Goal: Transaction & Acquisition: Download file/media

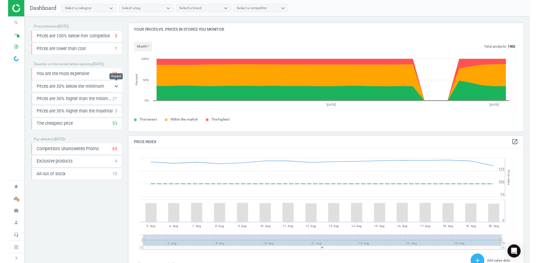
scroll to position [173, 515]
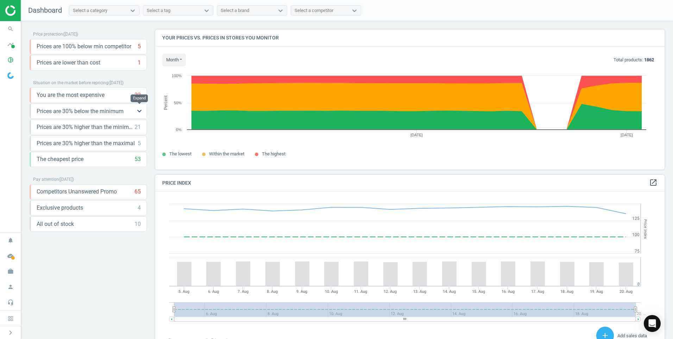
click at [140, 108] on icon "keyboard_arrow_down" at bounding box center [139, 111] width 8 height 8
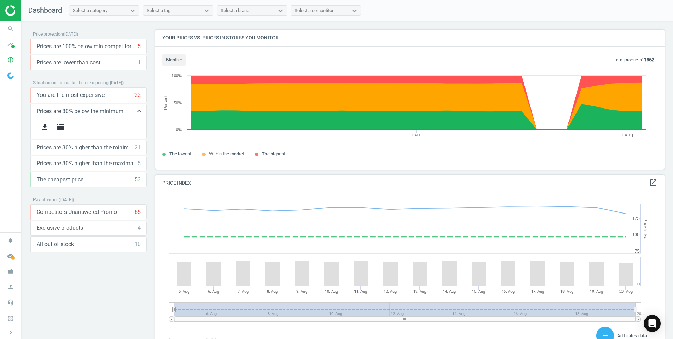
click at [64, 112] on span "Prices are 30% below the minimum" at bounding box center [80, 111] width 87 height 8
click at [45, 126] on icon "get_app" at bounding box center [44, 126] width 8 height 8
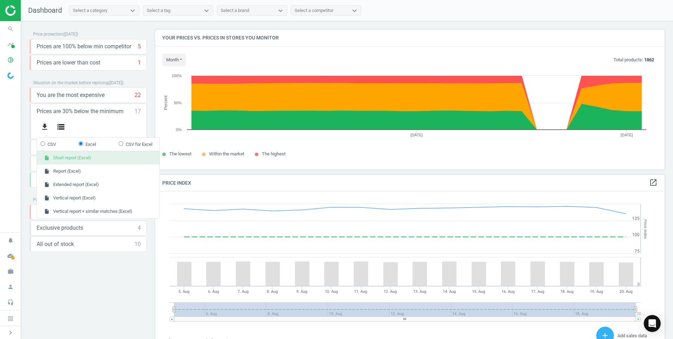
click at [85, 158] on button "insert_drive_file Short report (Excel)" at bounding box center [98, 157] width 122 height 13
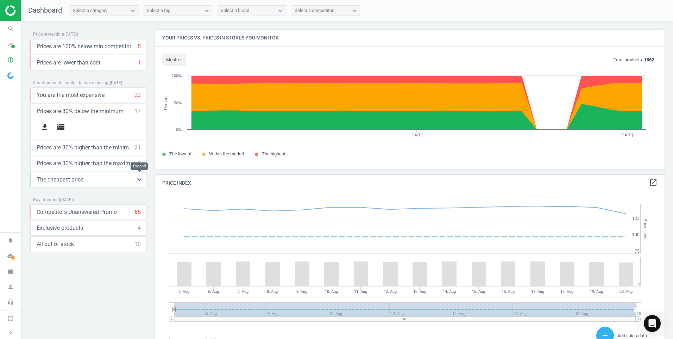
click at [138, 179] on icon "keyboard_arrow_down" at bounding box center [139, 179] width 8 height 8
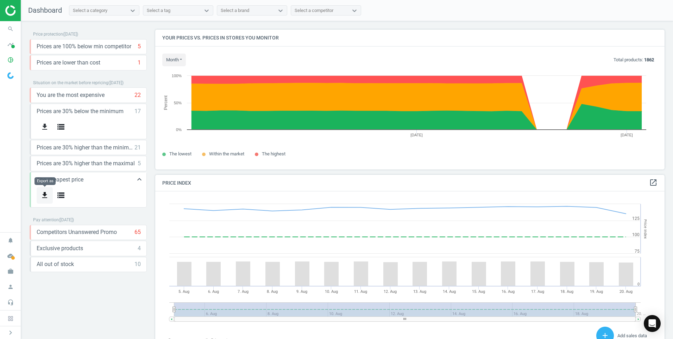
click at [47, 195] on icon "get_app" at bounding box center [44, 195] width 8 height 8
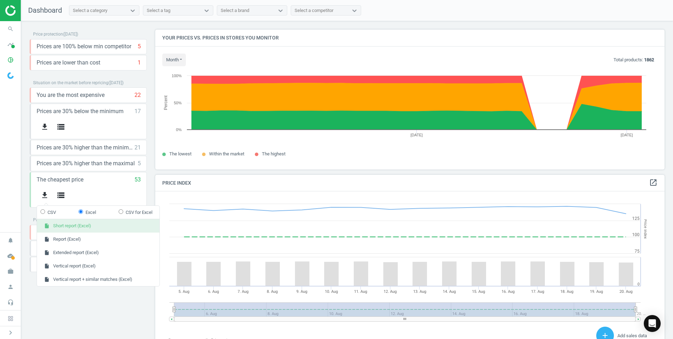
click at [74, 228] on button "insert_drive_file Short report (Excel)" at bounding box center [98, 225] width 122 height 13
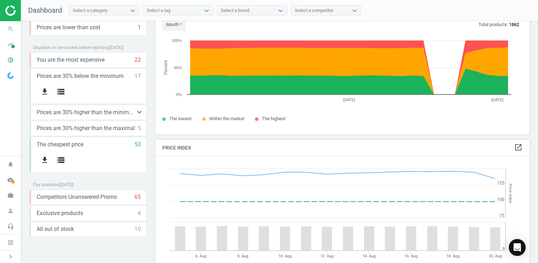
scroll to position [0, 0]
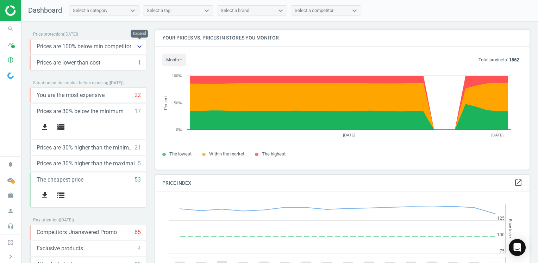
click at [139, 46] on icon "keyboard_arrow_down" at bounding box center [139, 46] width 8 height 8
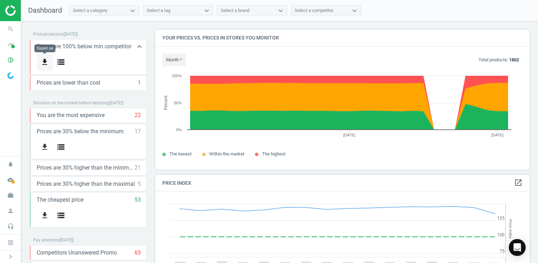
click at [48, 60] on icon "get_app" at bounding box center [44, 62] width 8 height 8
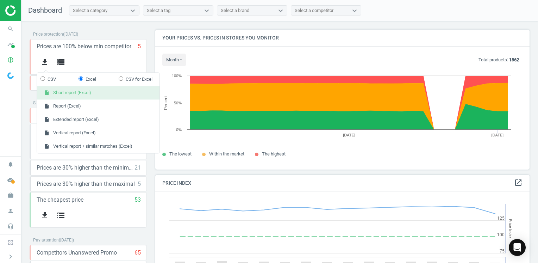
click at [79, 94] on button "insert_drive_file Short report (Excel)" at bounding box center [98, 92] width 122 height 13
